Goal: Navigation & Orientation: Find specific page/section

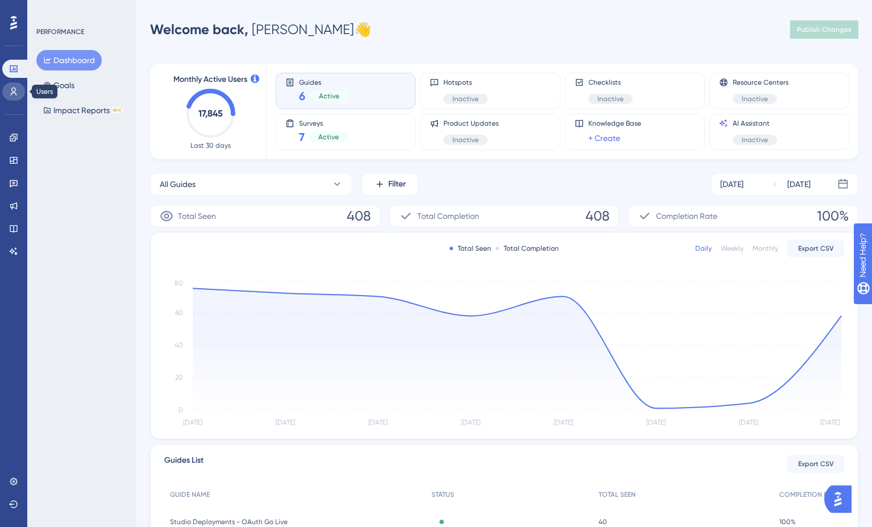
click at [16, 87] on icon at bounding box center [13, 91] width 9 height 9
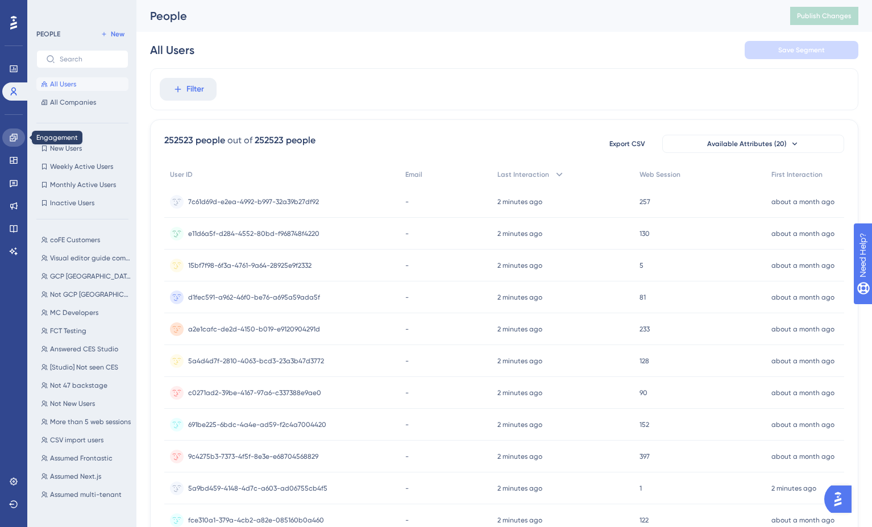
click at [14, 133] on icon at bounding box center [13, 137] width 9 height 9
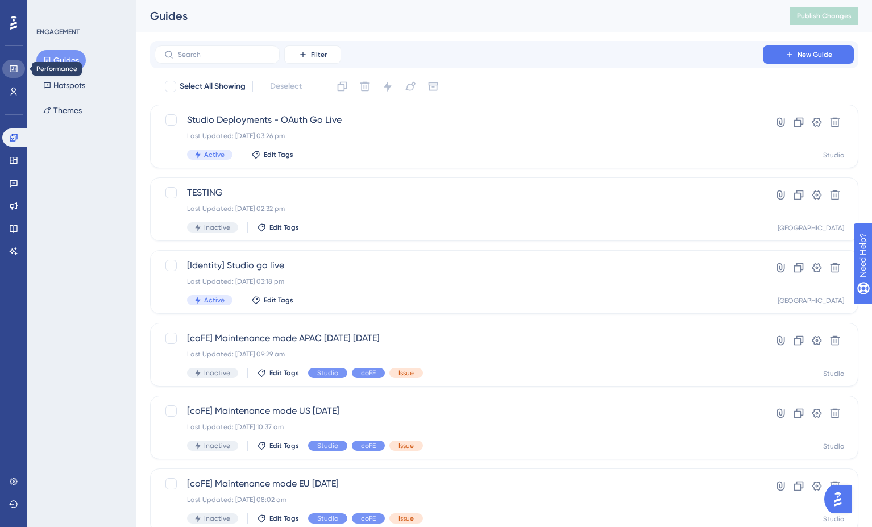
click at [15, 67] on icon at bounding box center [13, 68] width 9 height 9
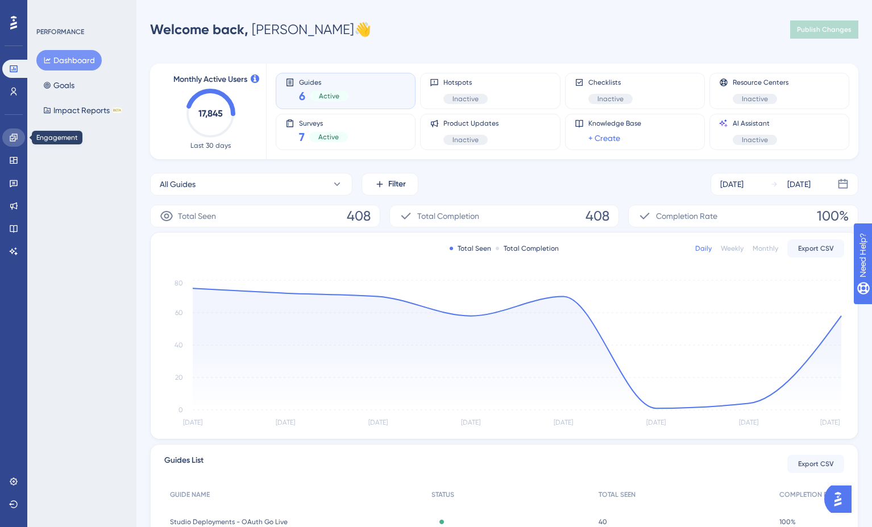
drag, startPoint x: 16, startPoint y: 142, endPoint x: 19, endPoint y: 133, distance: 9.0
click at [16, 142] on icon at bounding box center [13, 137] width 9 height 9
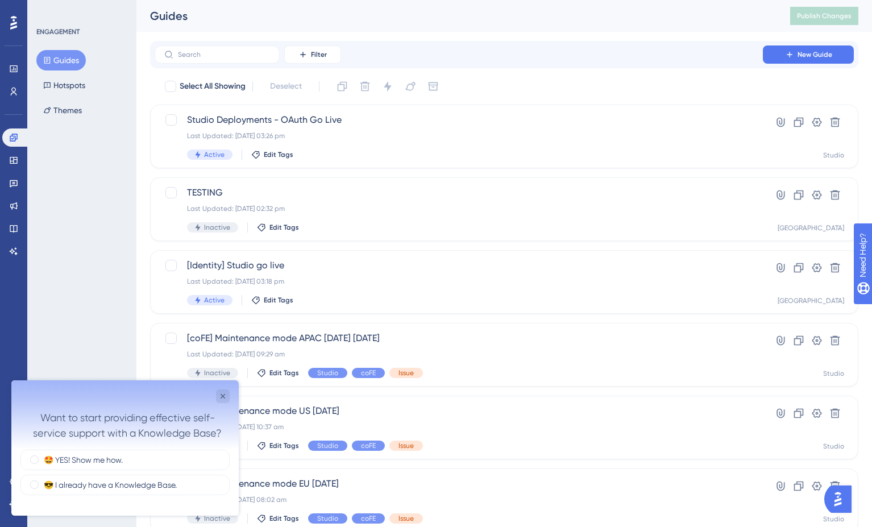
click at [62, 57] on button "Guides" at bounding box center [60, 60] width 49 height 20
click at [222, 397] on icon "Close survey" at bounding box center [223, 396] width 5 height 5
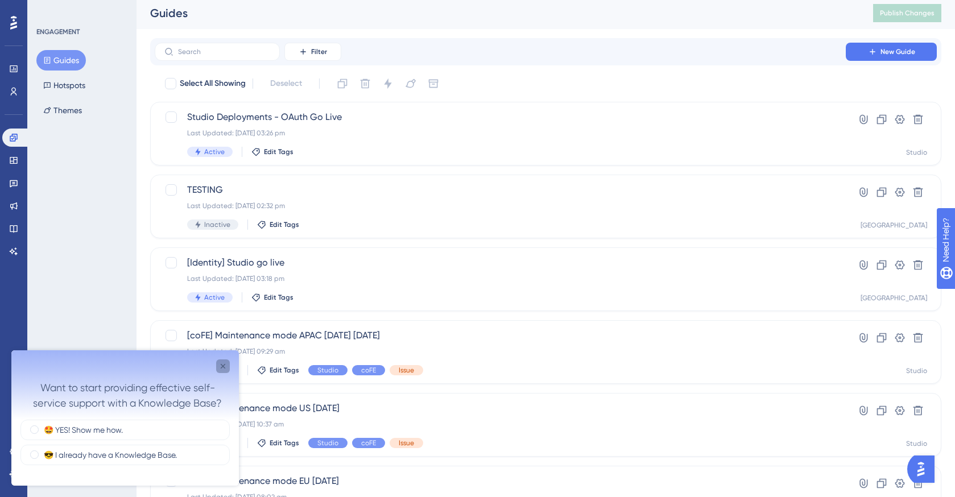
click at [226, 363] on icon "Close survey" at bounding box center [222, 366] width 9 height 9
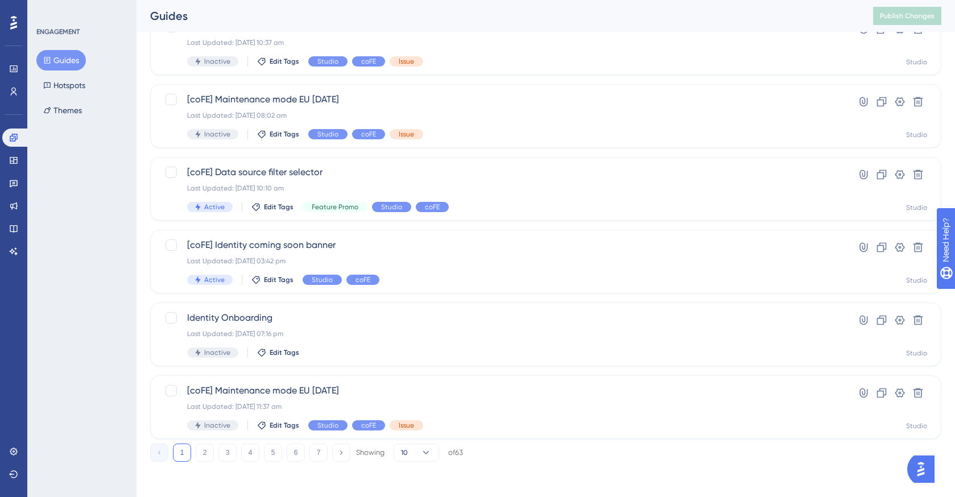
scroll to position [385, 0]
click at [288, 240] on span "[coFE] Identity coming soon banner" at bounding box center [500, 244] width 626 height 14
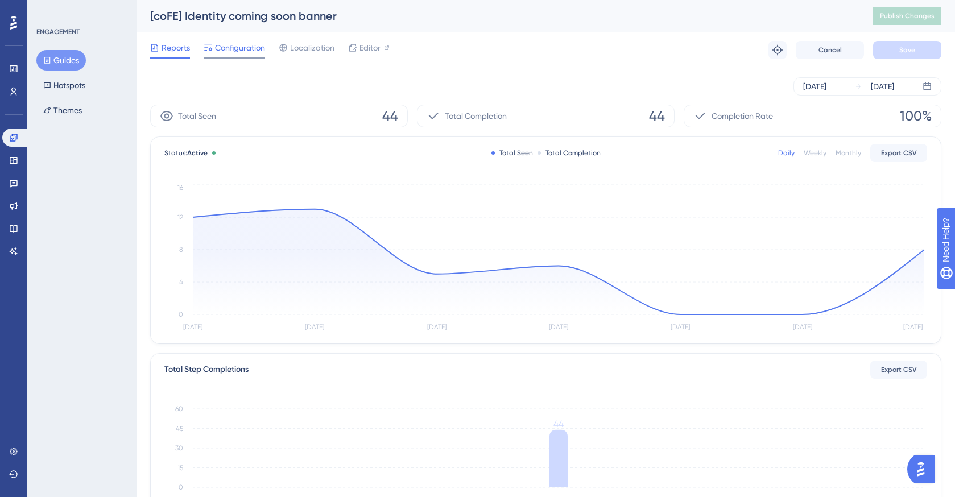
click at [238, 48] on span "Configuration" at bounding box center [240, 48] width 50 height 14
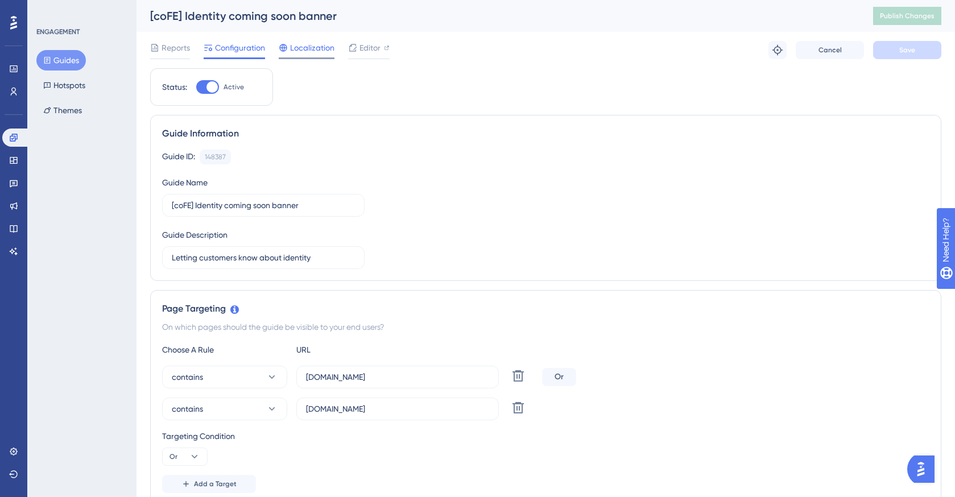
click at [320, 47] on span "Localization" at bounding box center [312, 48] width 44 height 14
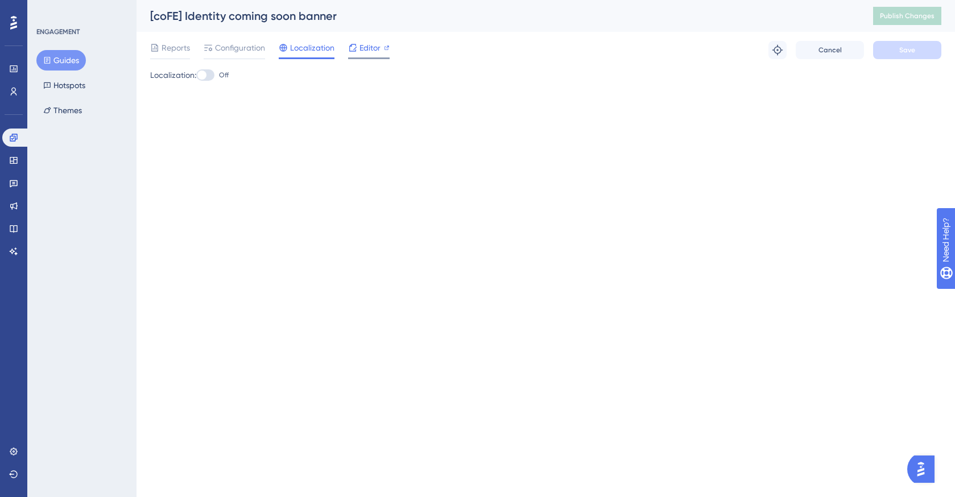
click at [384, 51] on div at bounding box center [387, 48] width 6 height 14
click at [12, 73] on icon at bounding box center [13, 68] width 9 height 9
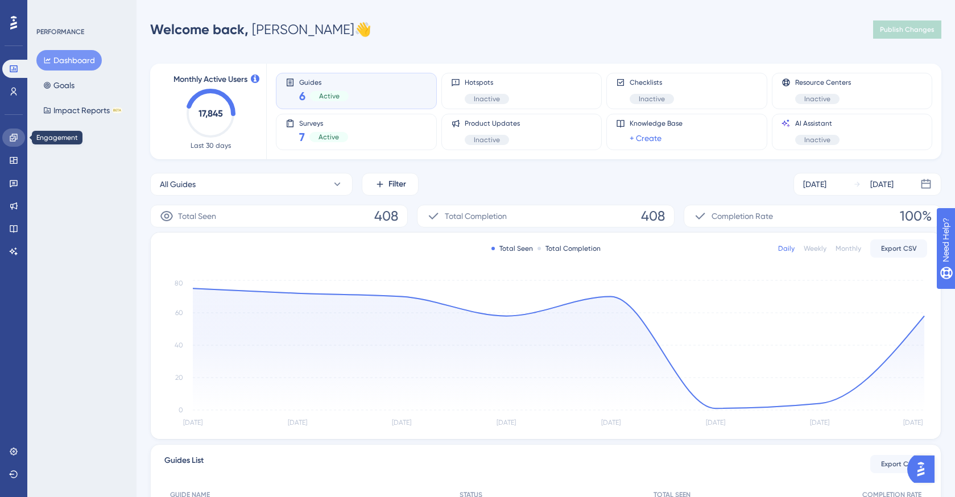
click at [16, 143] on link at bounding box center [13, 137] width 23 height 18
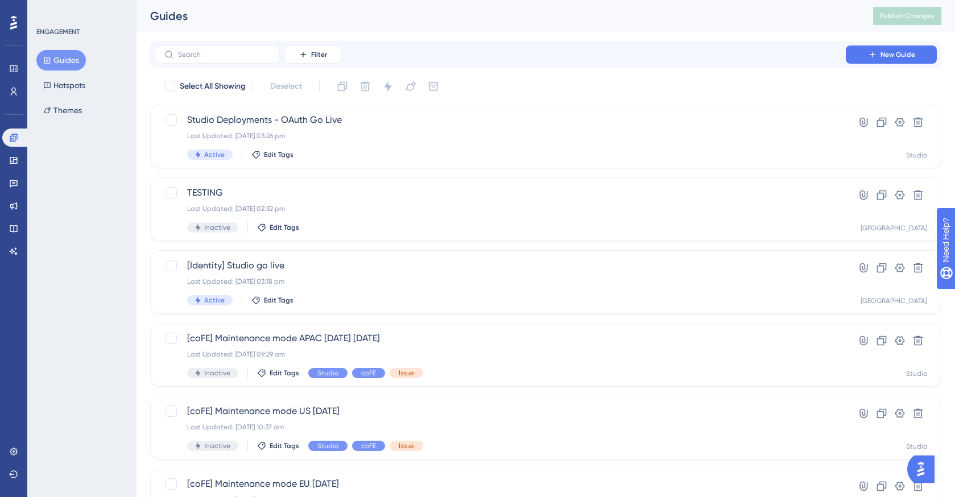
click at [65, 61] on button "Guides" at bounding box center [60, 60] width 49 height 20
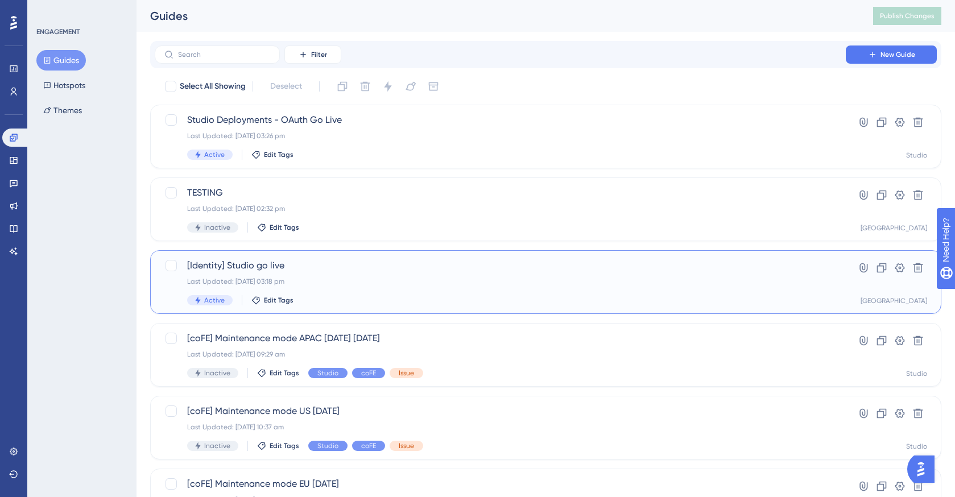
click at [244, 269] on span "[Identity] Studio go live" at bounding box center [500, 266] width 626 height 14
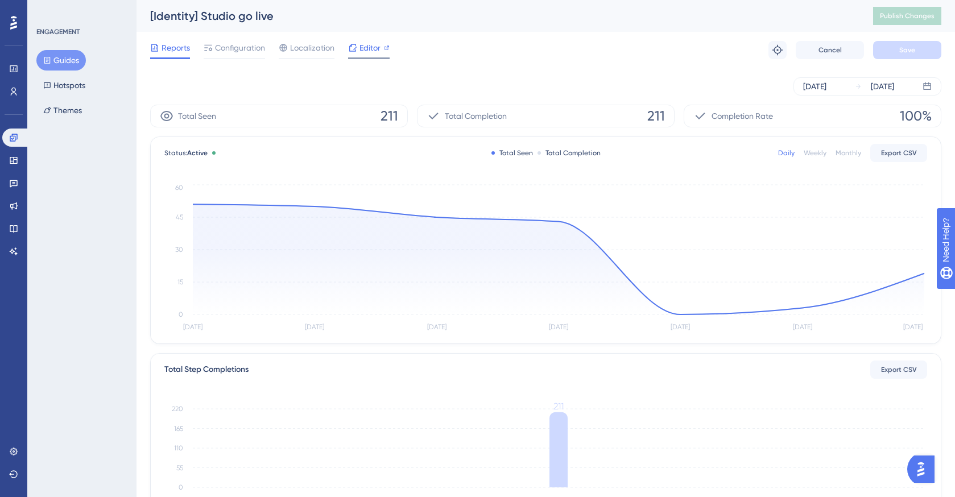
click at [355, 49] on icon at bounding box center [352, 47] width 7 height 7
click at [58, 64] on button "Guides" at bounding box center [60, 60] width 49 height 20
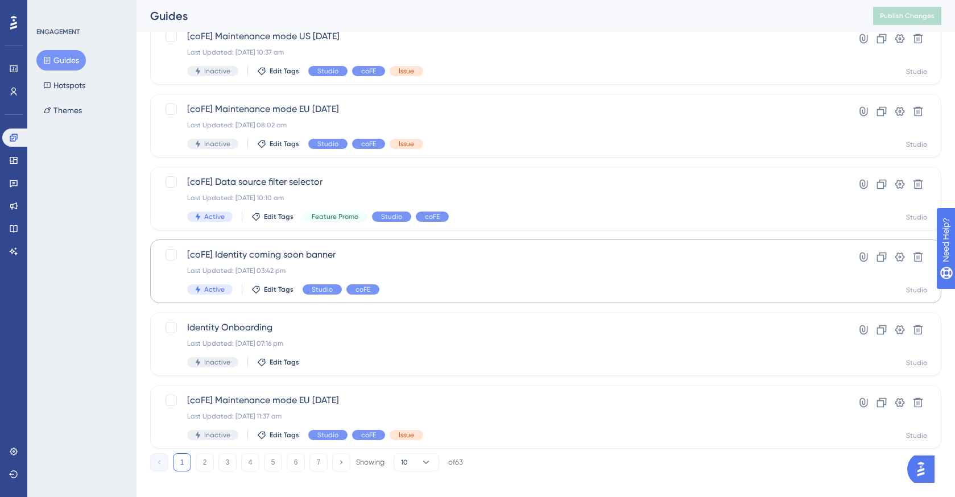
scroll to position [374, 0]
click at [503, 273] on div "Last Updated: 26 Aug 2025 03:42 pm" at bounding box center [500, 271] width 626 height 9
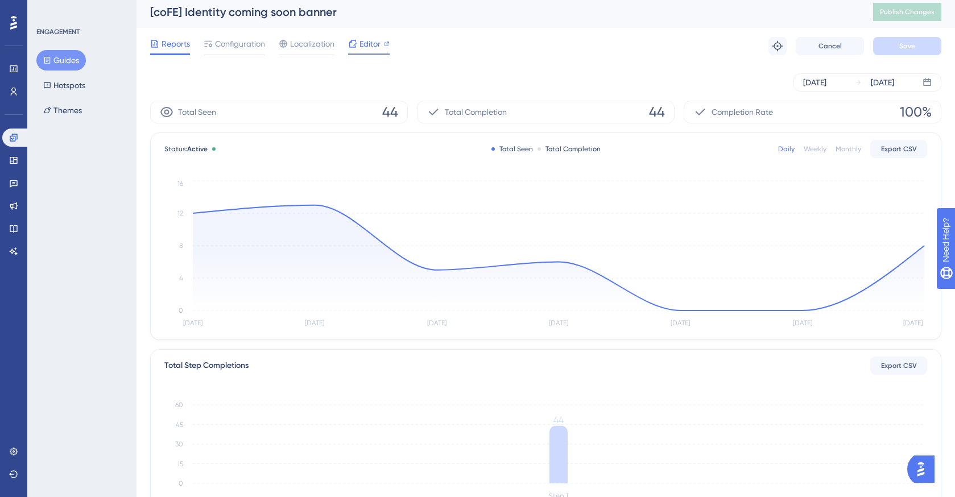
scroll to position [5, 0]
click at [369, 49] on span "Editor" at bounding box center [369, 43] width 21 height 14
